Goal: Check status: Check status

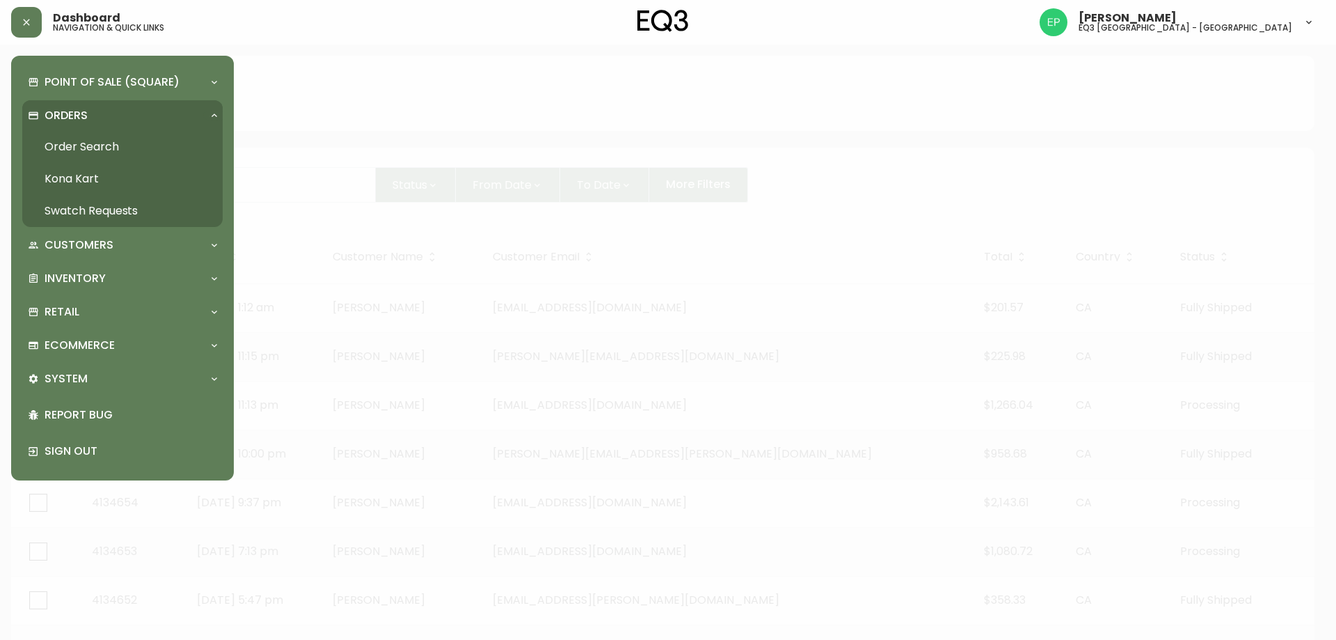
click at [52, 156] on link "Order Search" at bounding box center [122, 147] width 200 height 32
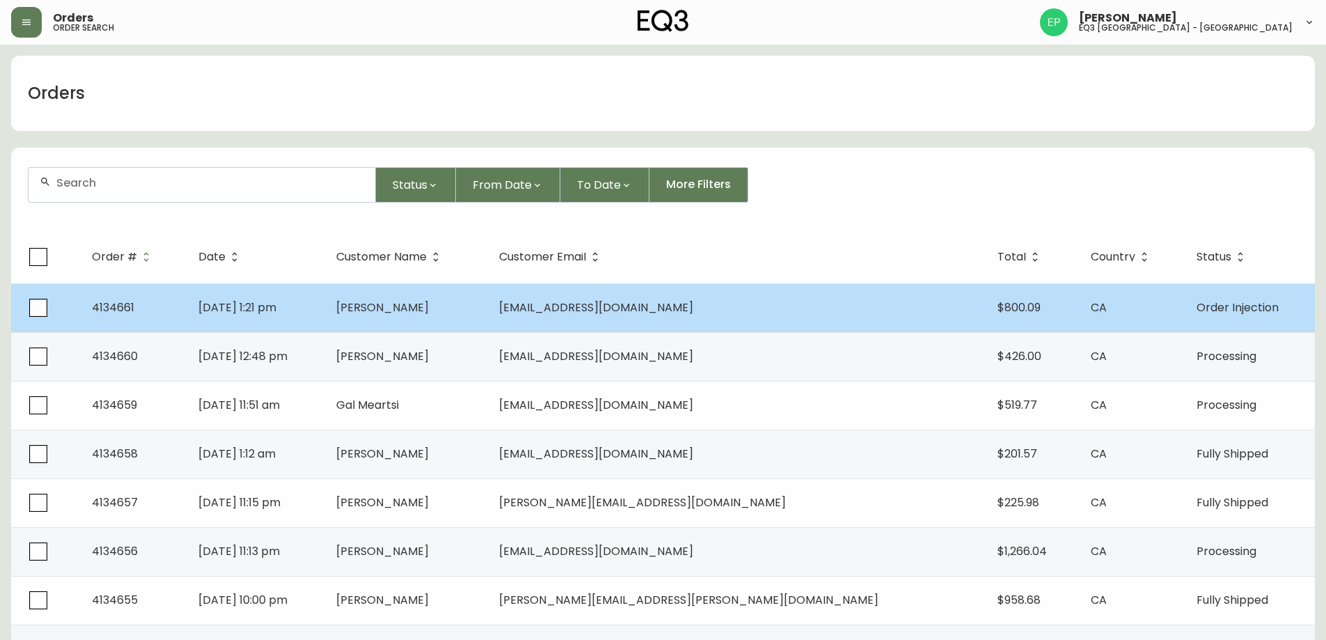
click at [326, 307] on td "[DATE] 1:21 pm" at bounding box center [256, 307] width 138 height 49
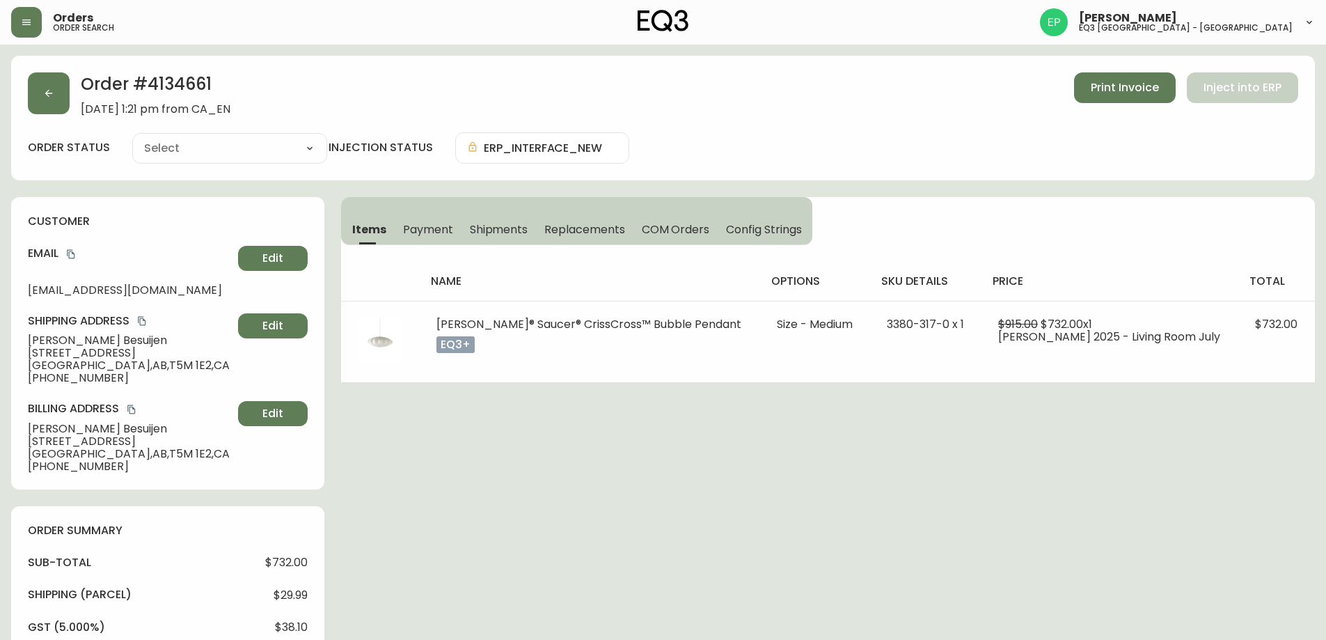
type input "Order Injection"
select select "ORDER_INJECTION"
click at [60, 109] on button "button" at bounding box center [49, 93] width 42 height 42
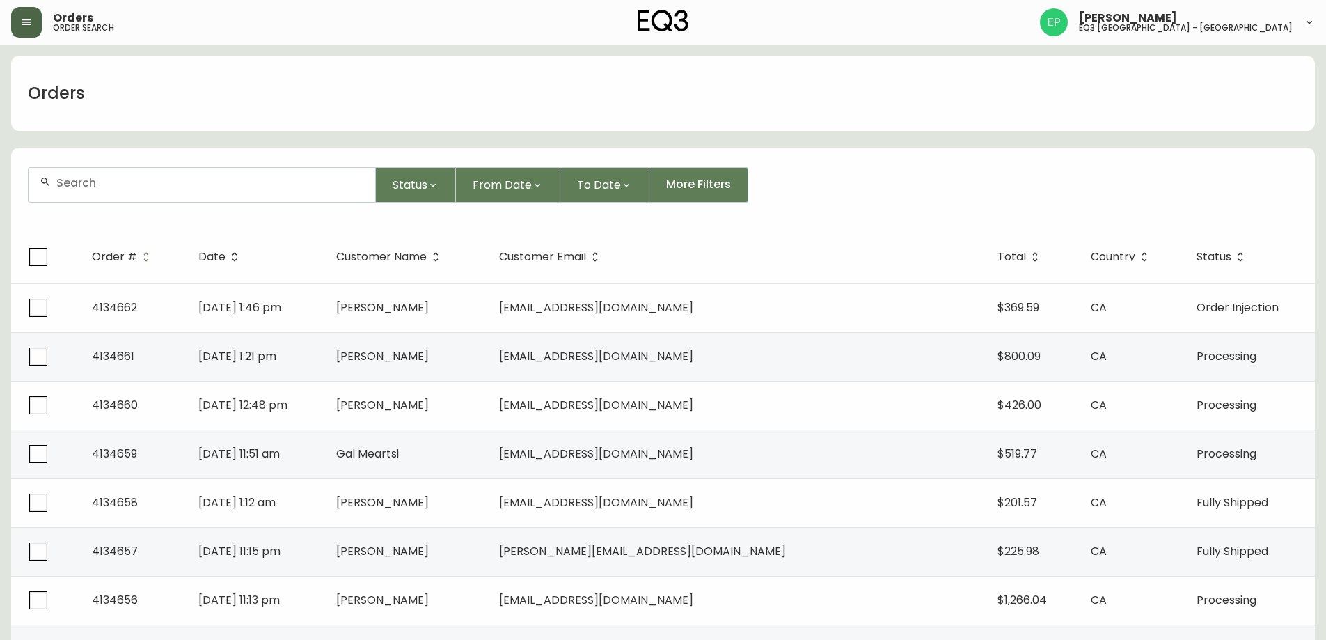
click at [34, 26] on button "button" at bounding box center [26, 22] width 31 height 31
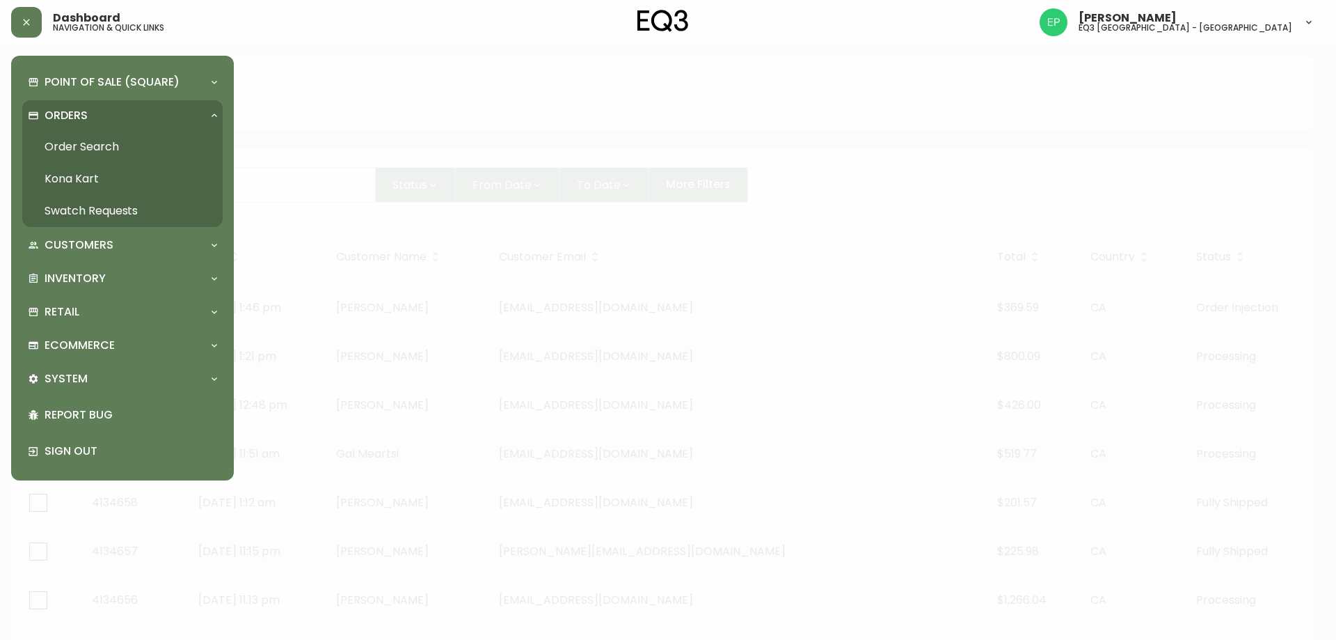
click at [51, 138] on link "Order Search" at bounding box center [122, 147] width 200 height 32
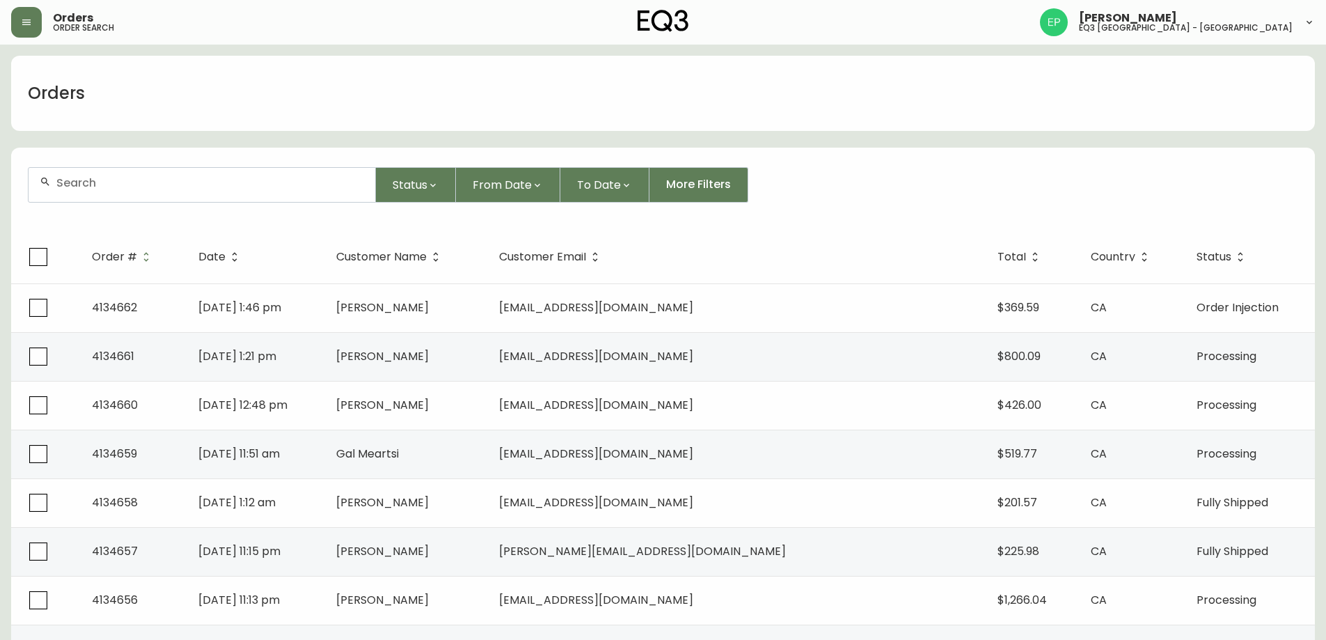
click at [4, 24] on header "Orders order search [PERSON_NAME] eq3 [GEOGRAPHIC_DATA] - [GEOGRAPHIC_DATA]" at bounding box center [663, 22] width 1326 height 45
click at [23, 28] on button "button" at bounding box center [26, 22] width 31 height 31
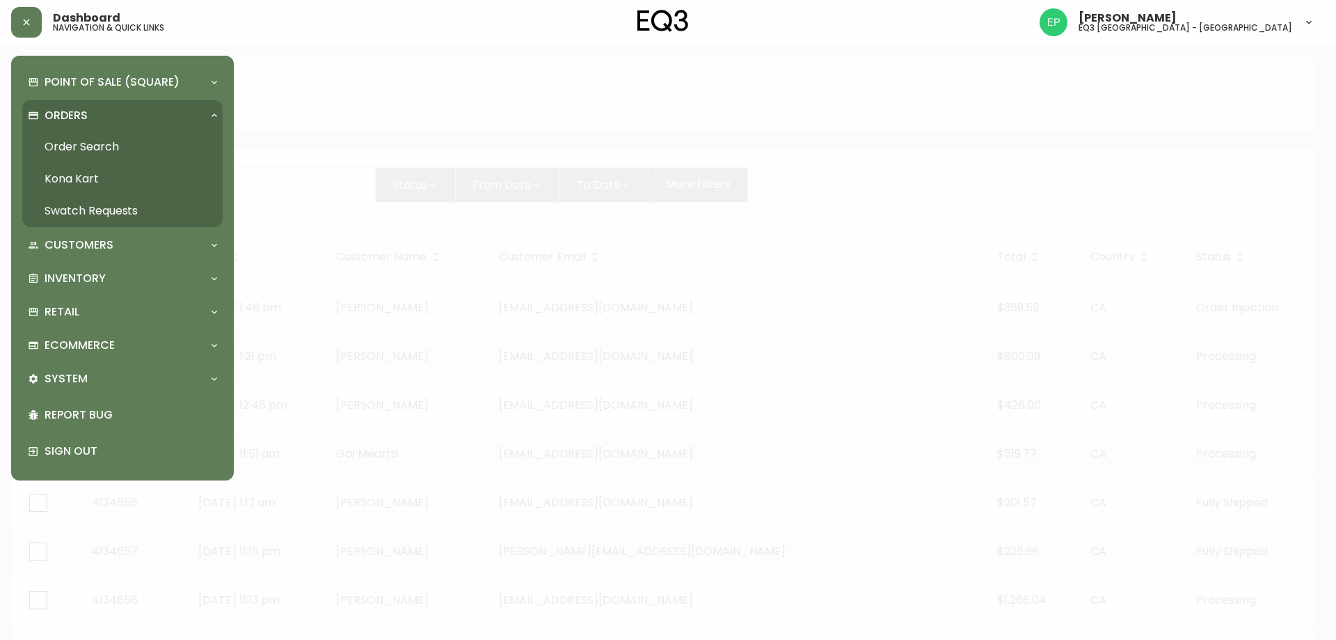
click at [99, 134] on link "Order Search" at bounding box center [122, 147] width 200 height 32
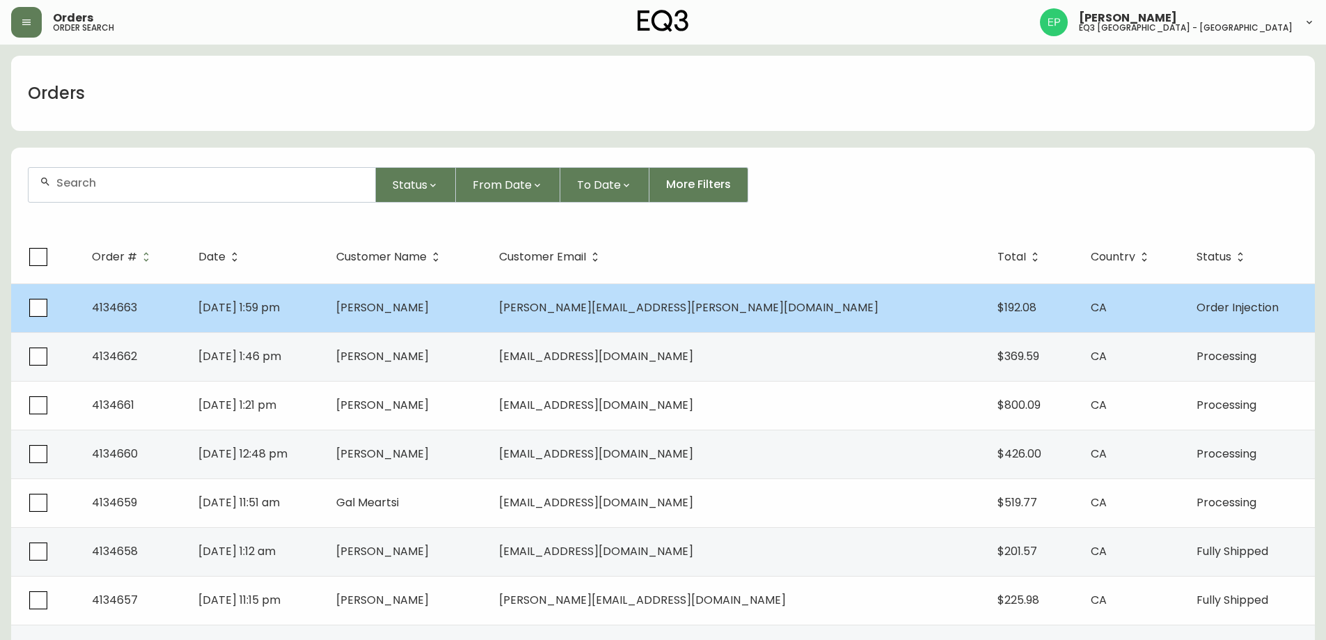
click at [411, 317] on td "[PERSON_NAME]" at bounding box center [406, 307] width 162 height 49
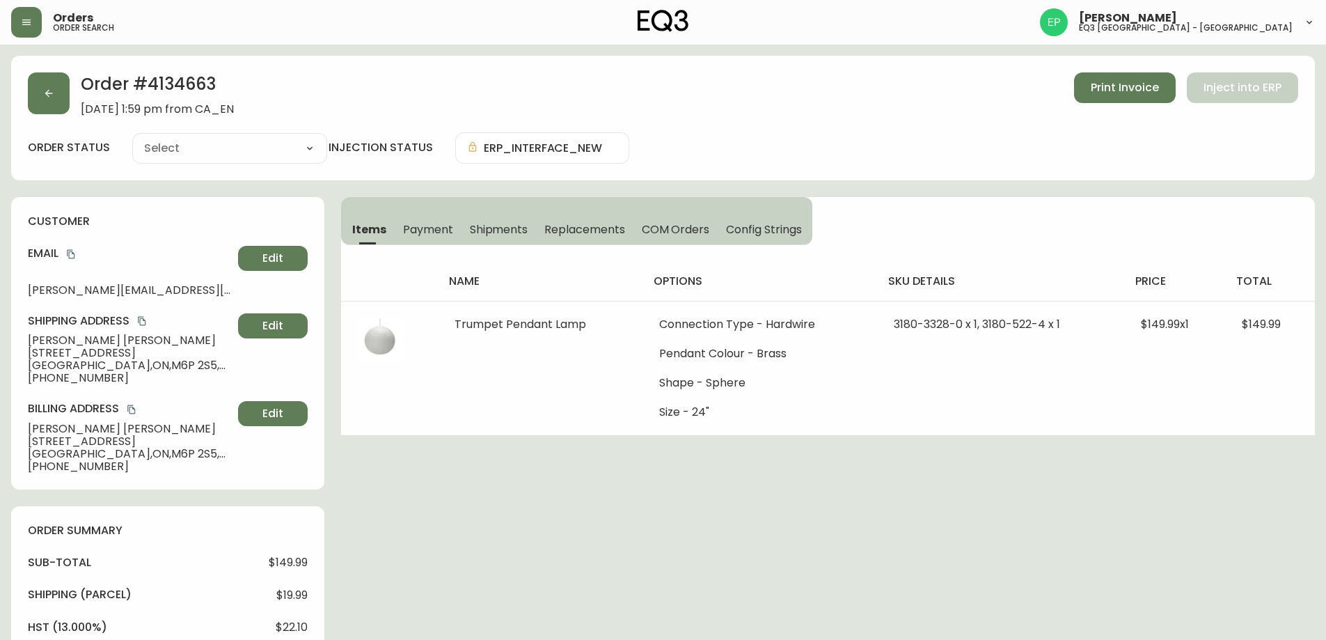
type input "Order Injection"
select select "ORDER_INJECTION"
click at [67, 99] on button "button" at bounding box center [49, 93] width 42 height 42
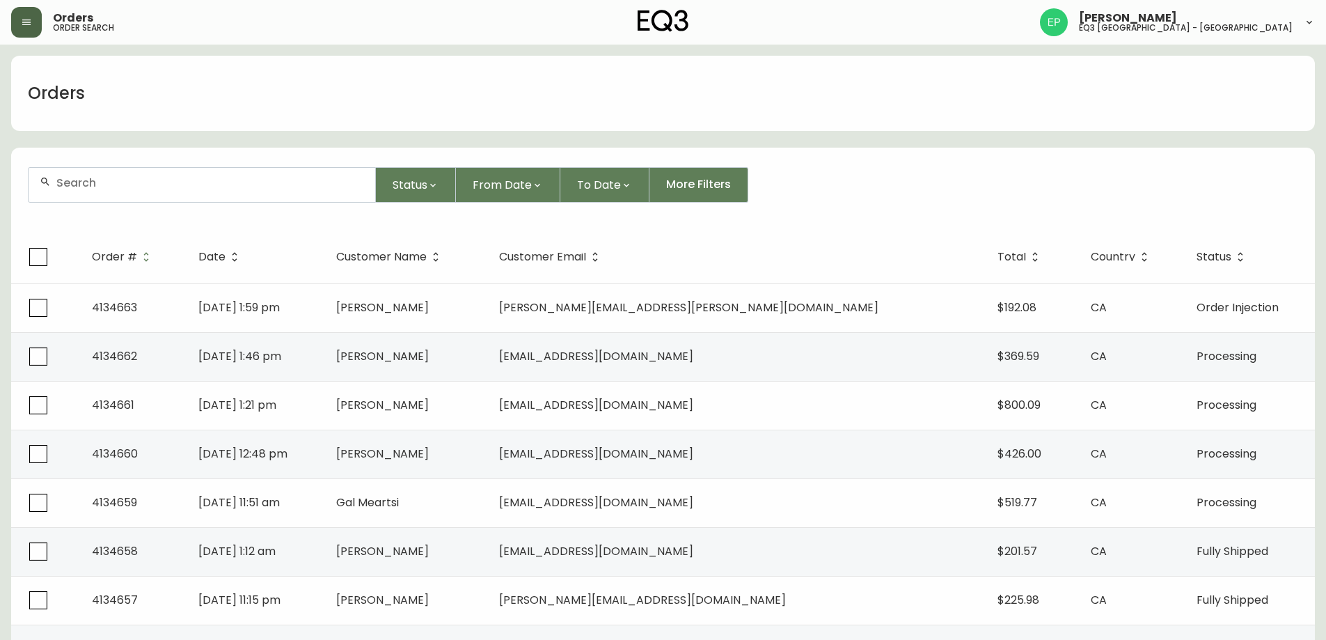
click at [35, 29] on button "button" at bounding box center [26, 22] width 31 height 31
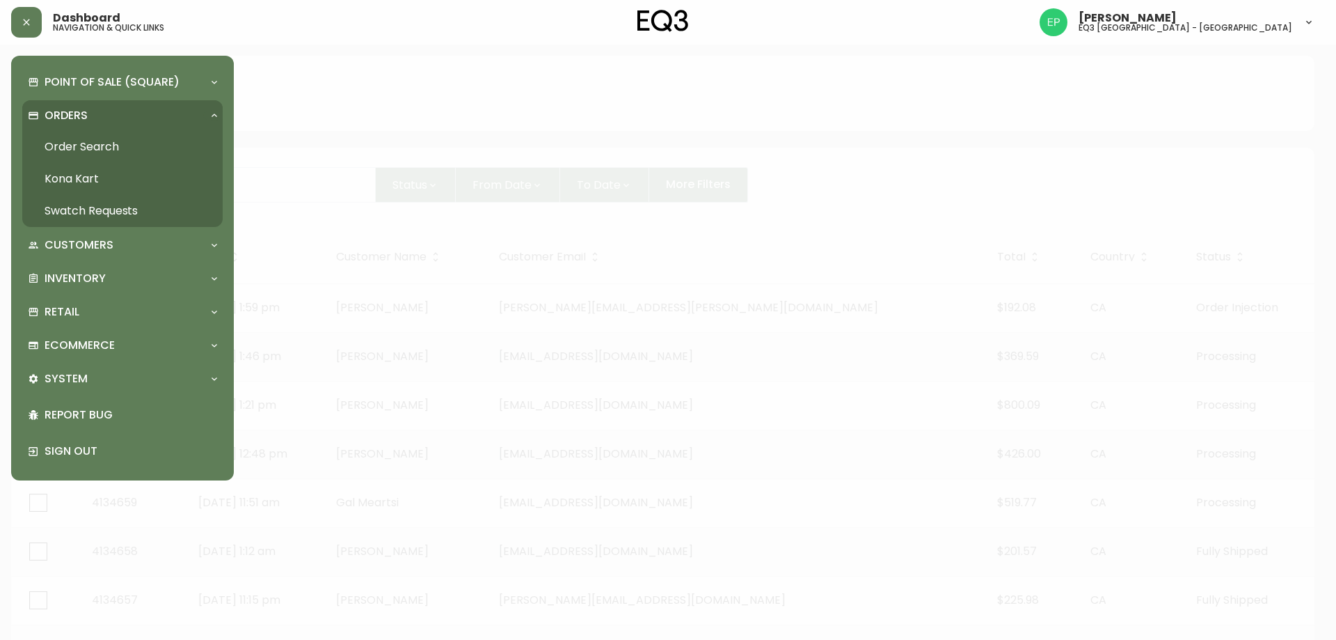
click at [104, 151] on link "Order Search" at bounding box center [122, 147] width 200 height 32
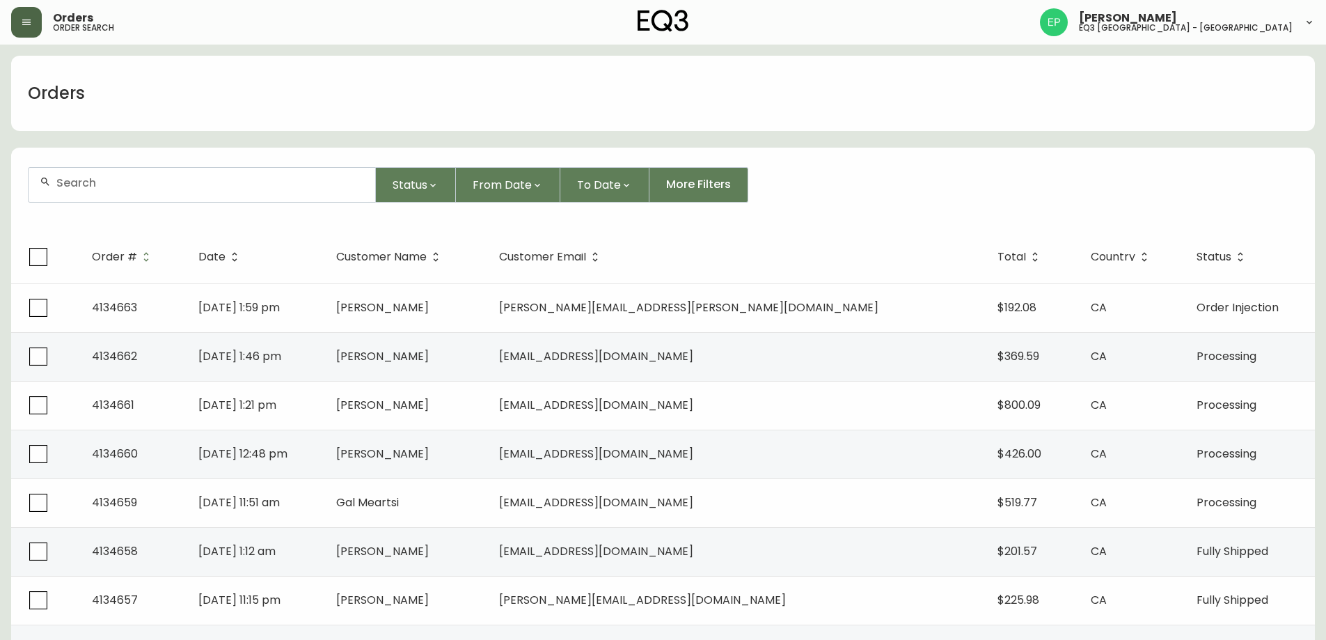
click at [30, 15] on button "button" at bounding box center [26, 22] width 31 height 31
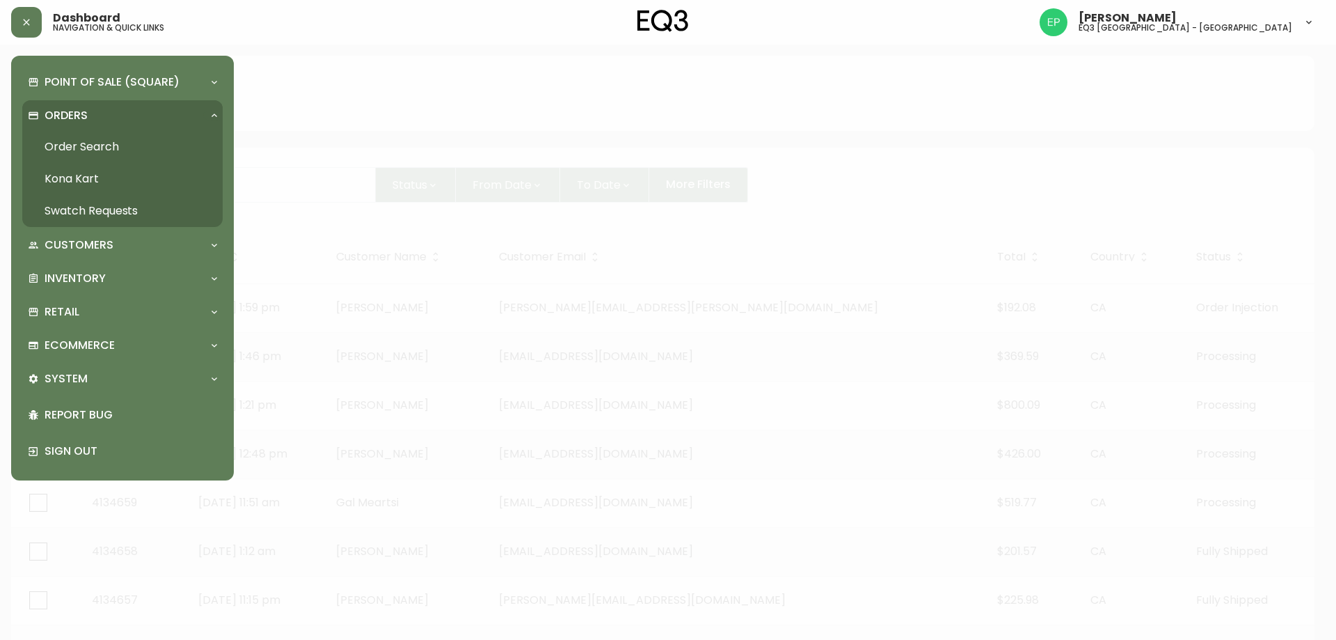
click at [111, 155] on link "Order Search" at bounding box center [122, 147] width 200 height 32
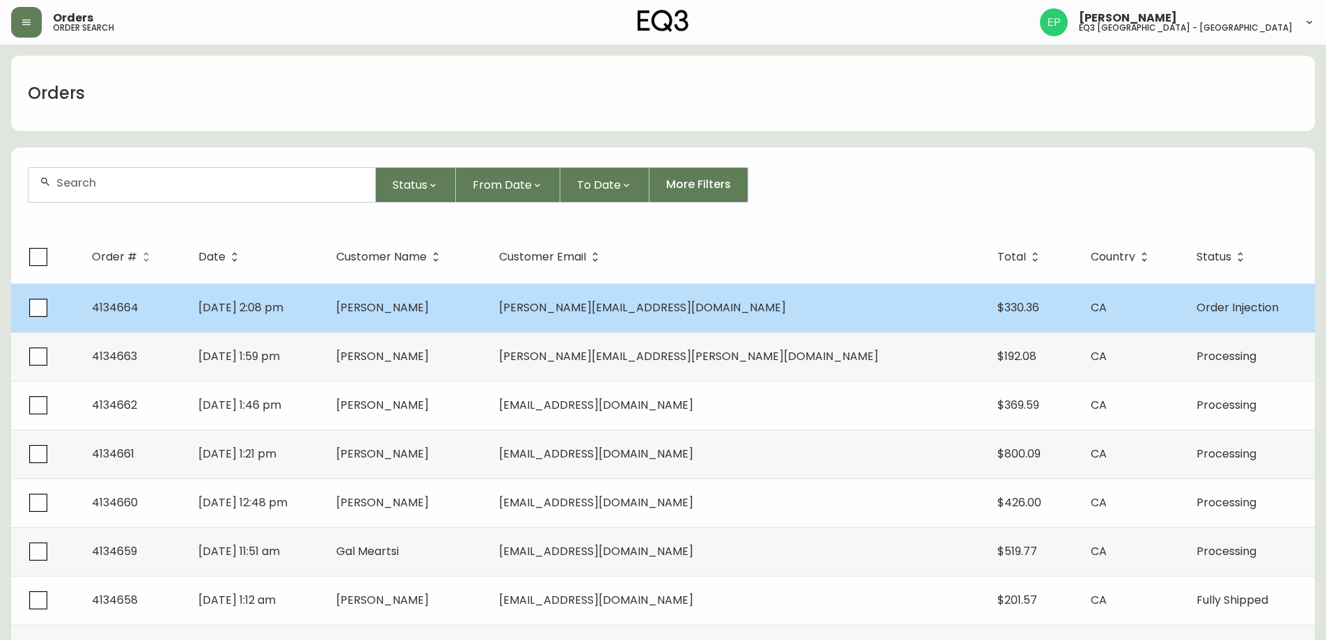
click at [487, 320] on td "[PERSON_NAME]" at bounding box center [406, 307] width 162 height 49
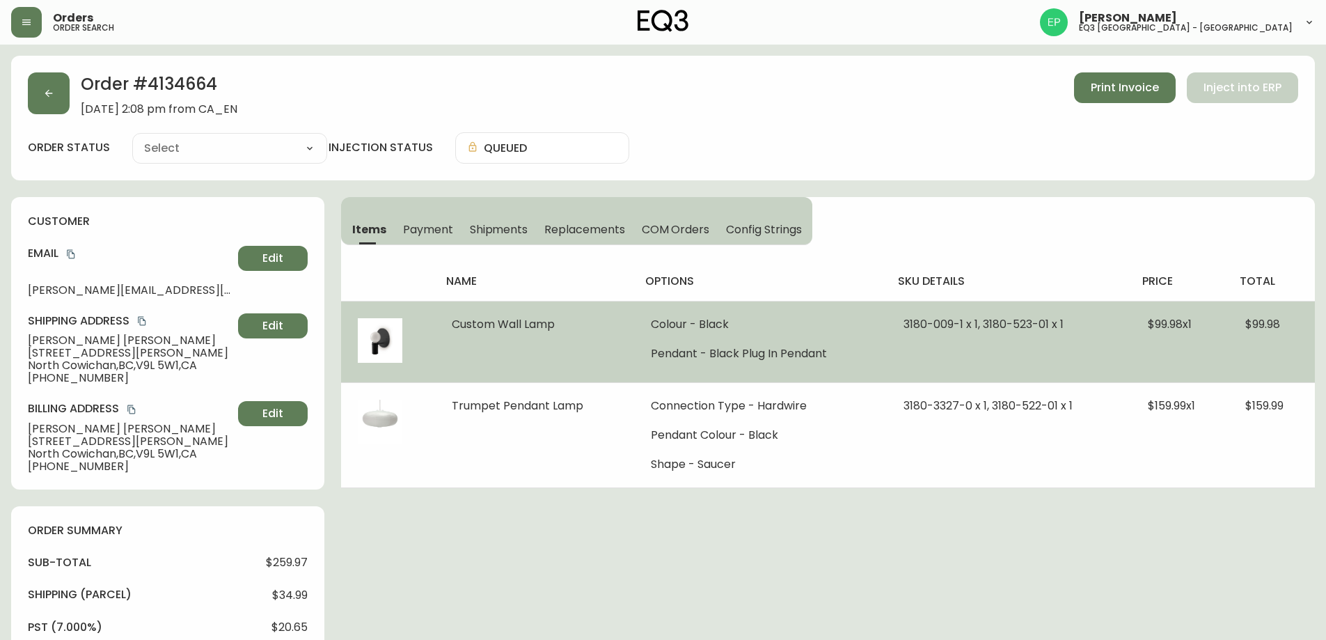
type input "Order Injection"
select select "ORDER_INJECTION"
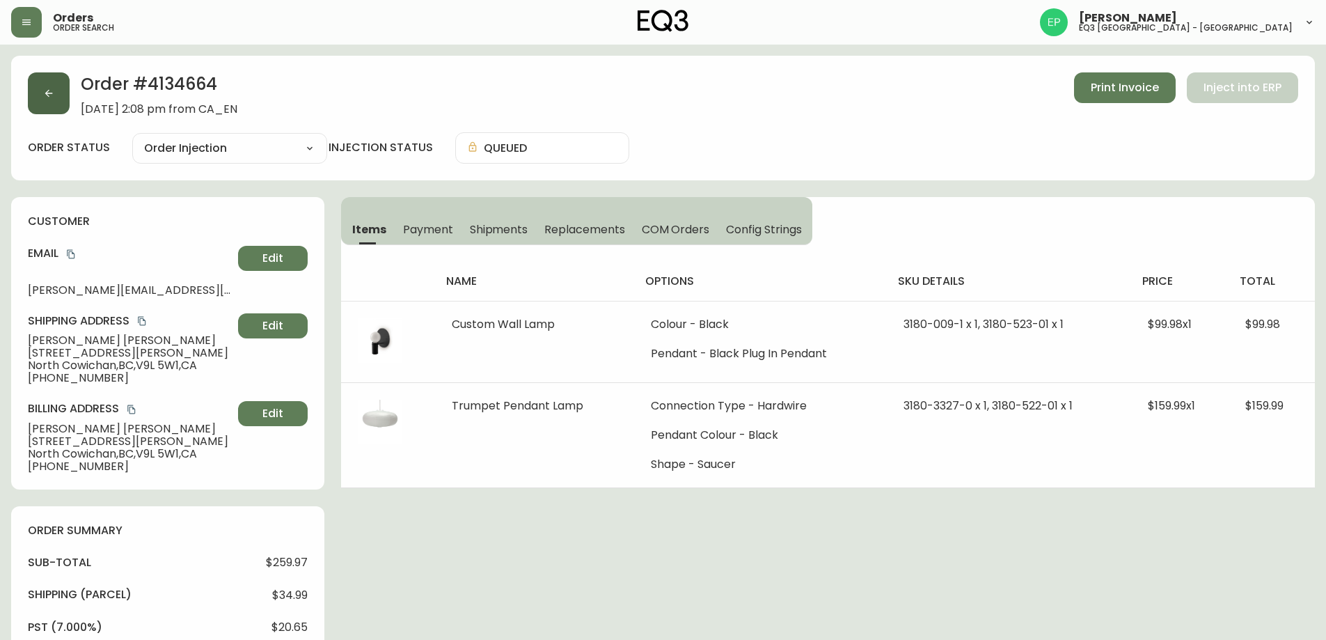
click at [61, 76] on button "button" at bounding box center [49, 93] width 42 height 42
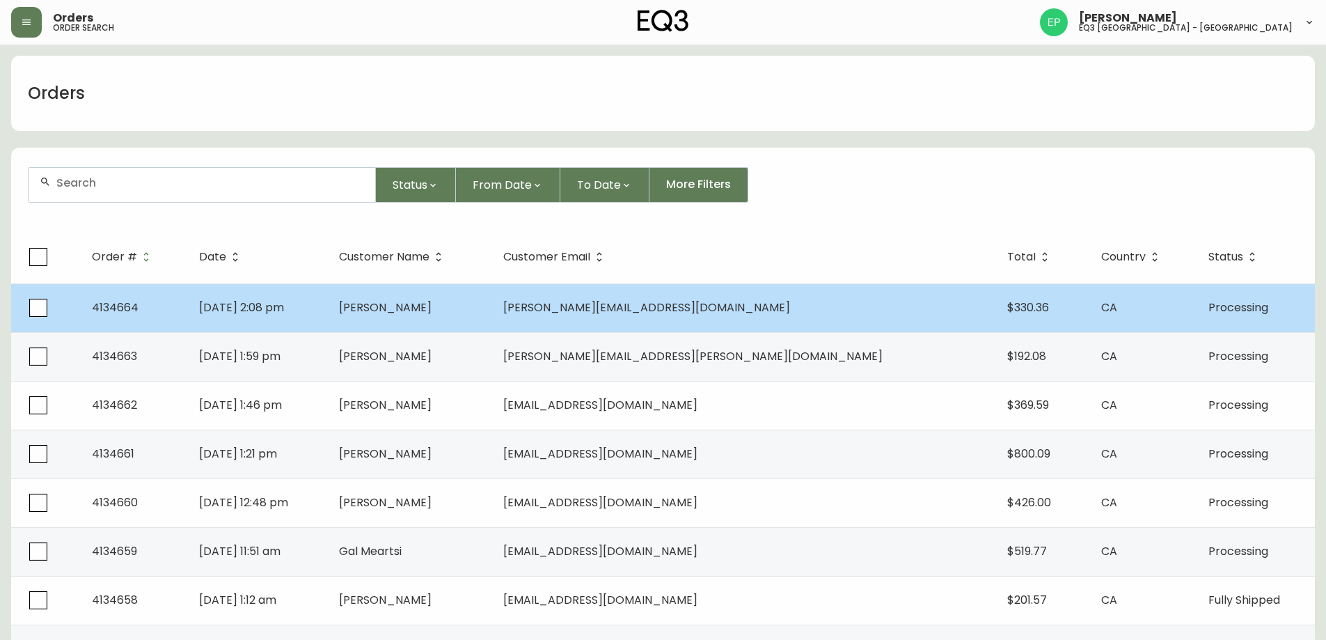
click at [284, 303] on span "[DATE] 2:08 pm" at bounding box center [241, 307] width 85 height 16
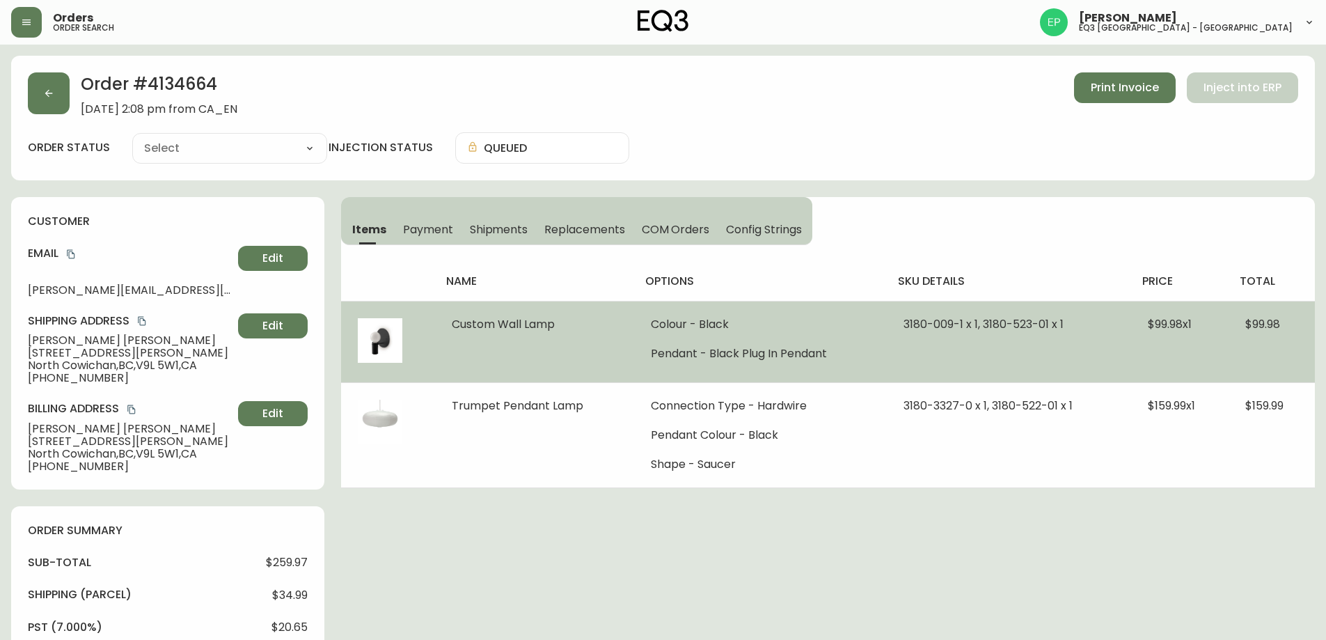
type input "Processing"
select select "PROCESSING"
type input "COM_NUMBERS_UPDATED"
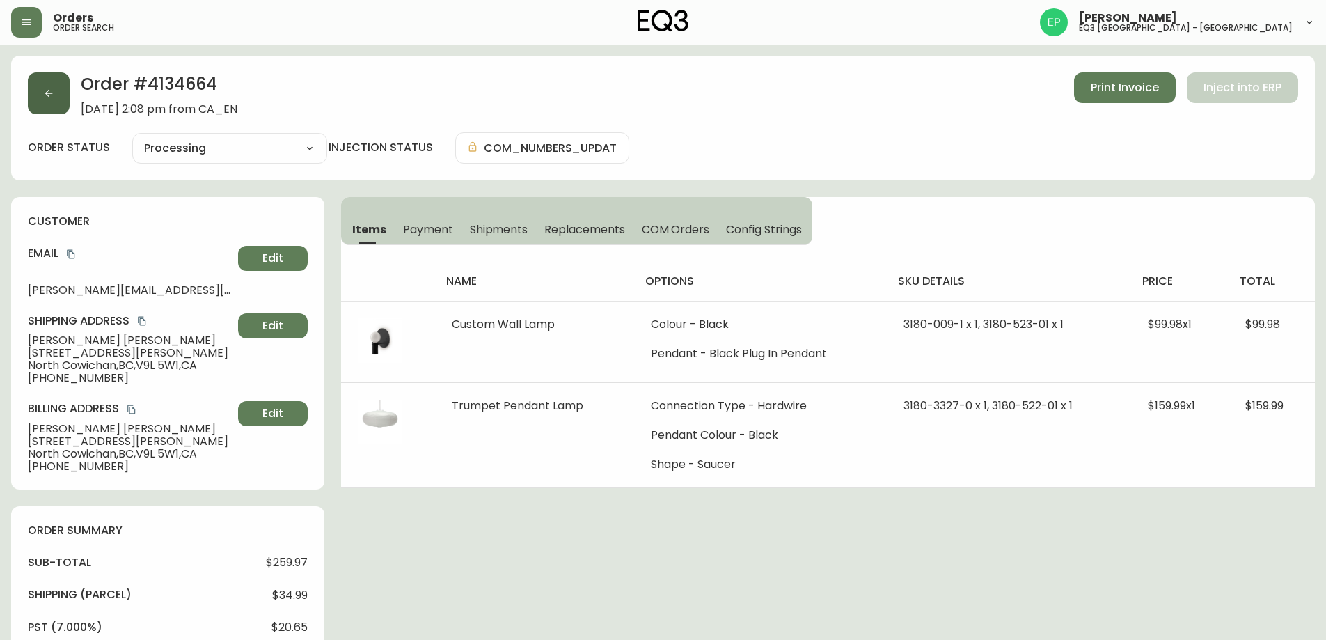
click at [52, 96] on icon "button" at bounding box center [48, 93] width 11 height 11
